Goal: Task Accomplishment & Management: Use online tool/utility

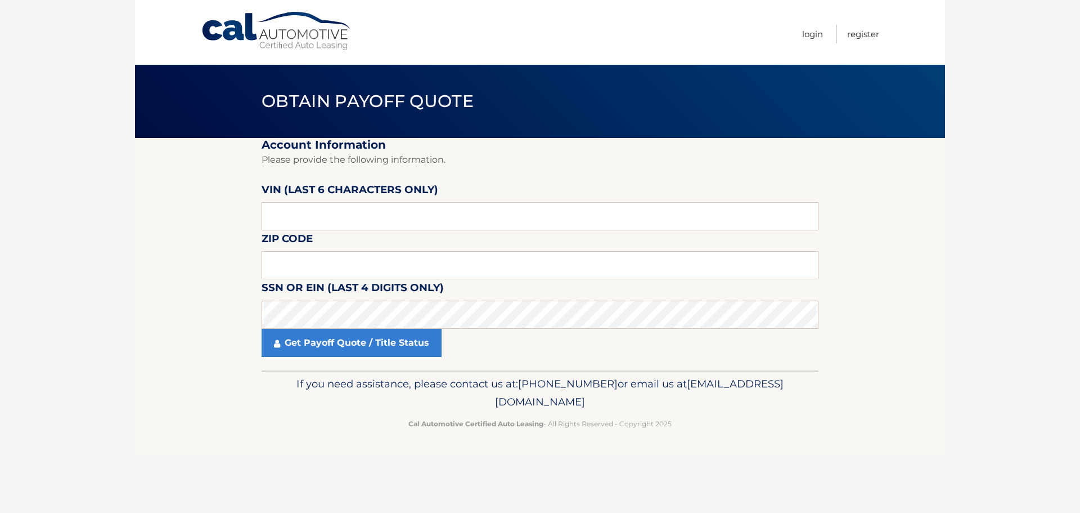
drag, startPoint x: 615, startPoint y: 16, endPoint x: 607, endPoint y: 10, distance: 10.5
click at [608, 13] on nav "Menu Login Register" at bounding box center [621, 32] width 518 height 65
click at [312, 259] on input "text" at bounding box center [540, 265] width 557 height 28
type input "11361"
click at [274, 210] on input "text" at bounding box center [540, 216] width 557 height 28
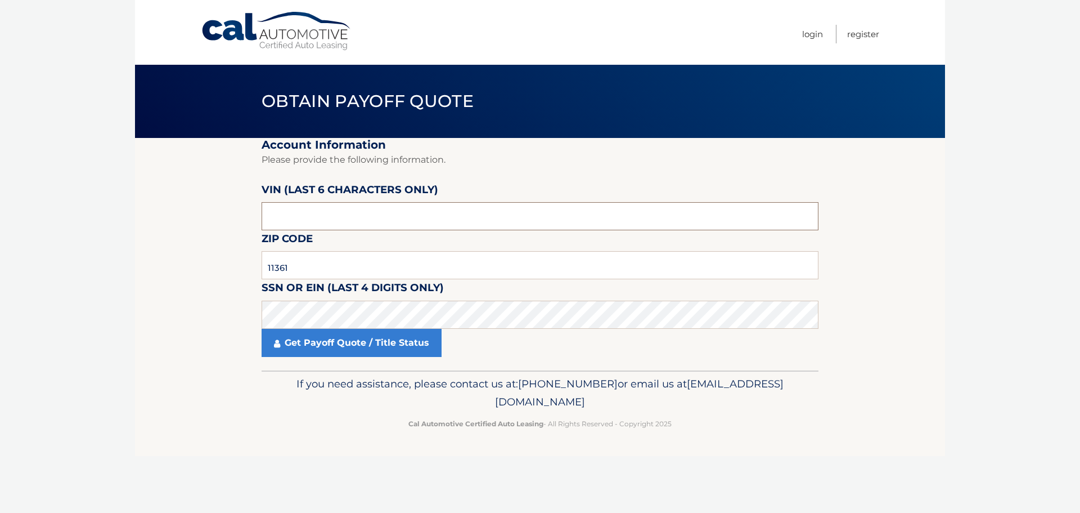
paste input "600865"
type input "600865"
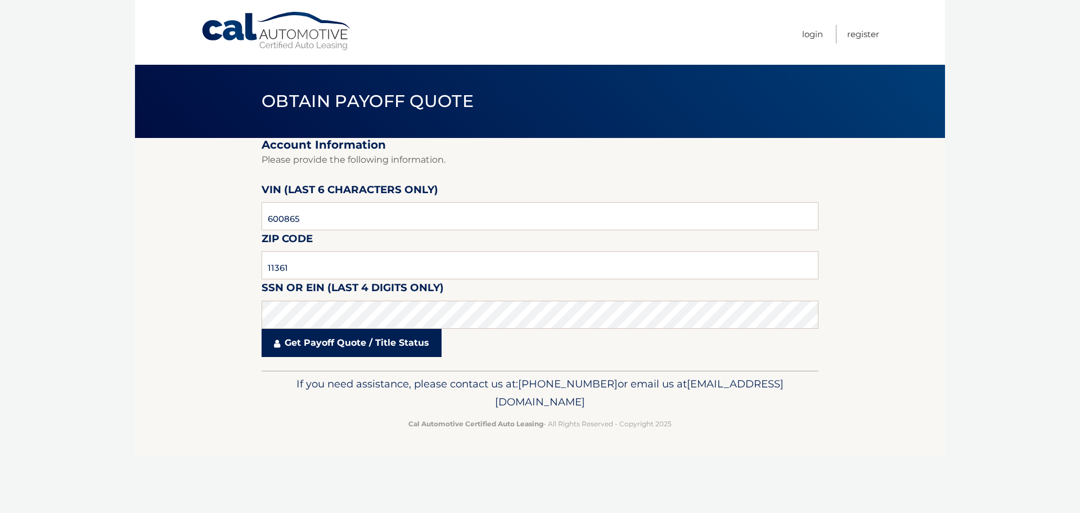
click at [348, 340] on link "Get Payoff Quote / Title Status" at bounding box center [352, 343] width 180 height 28
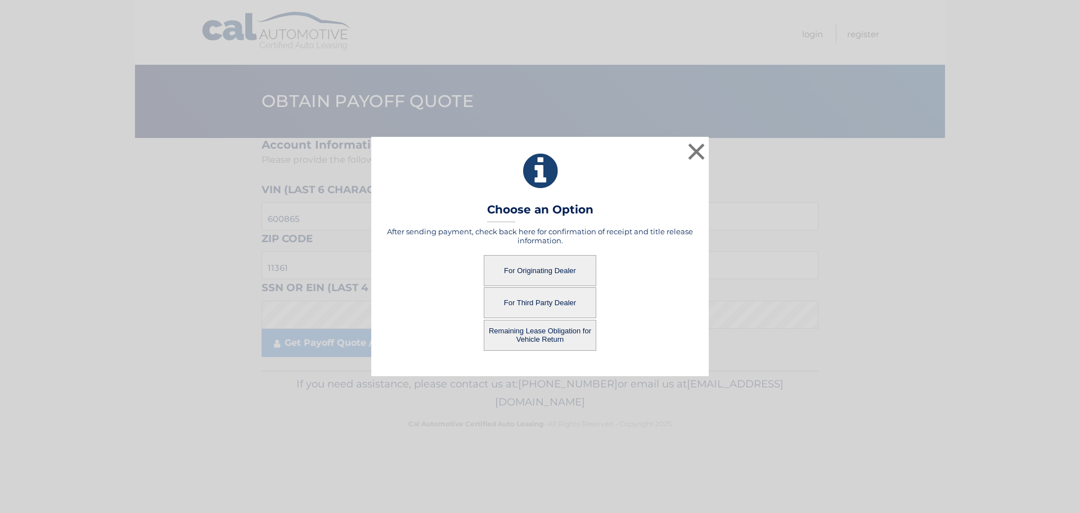
click at [558, 303] on button "For Third Party Dealer" at bounding box center [540, 302] width 113 height 31
click at [560, 292] on button "For Third Party Dealer" at bounding box center [540, 302] width 113 height 31
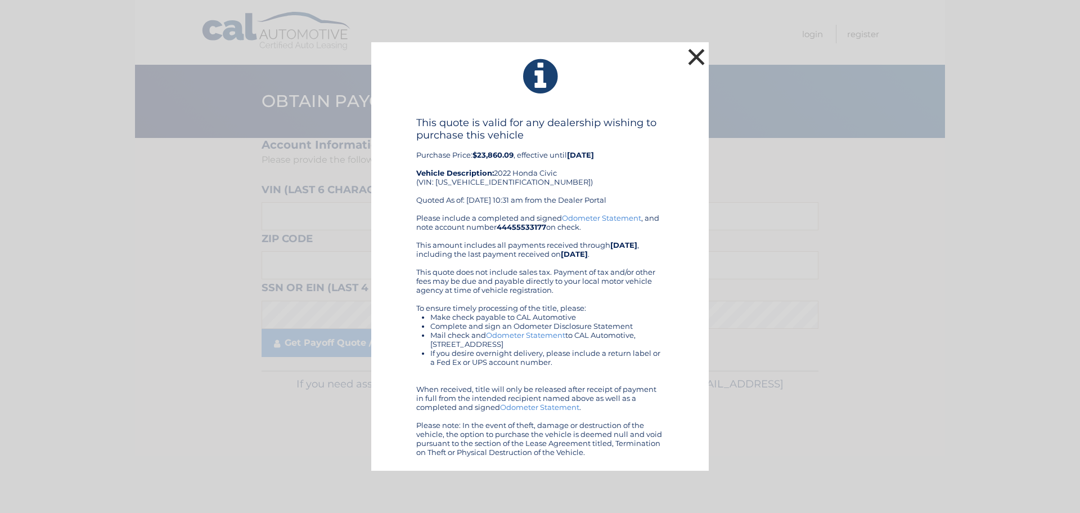
click at [698, 55] on button "×" at bounding box center [696, 57] width 23 height 23
